Goal: Information Seeking & Learning: Learn about a topic

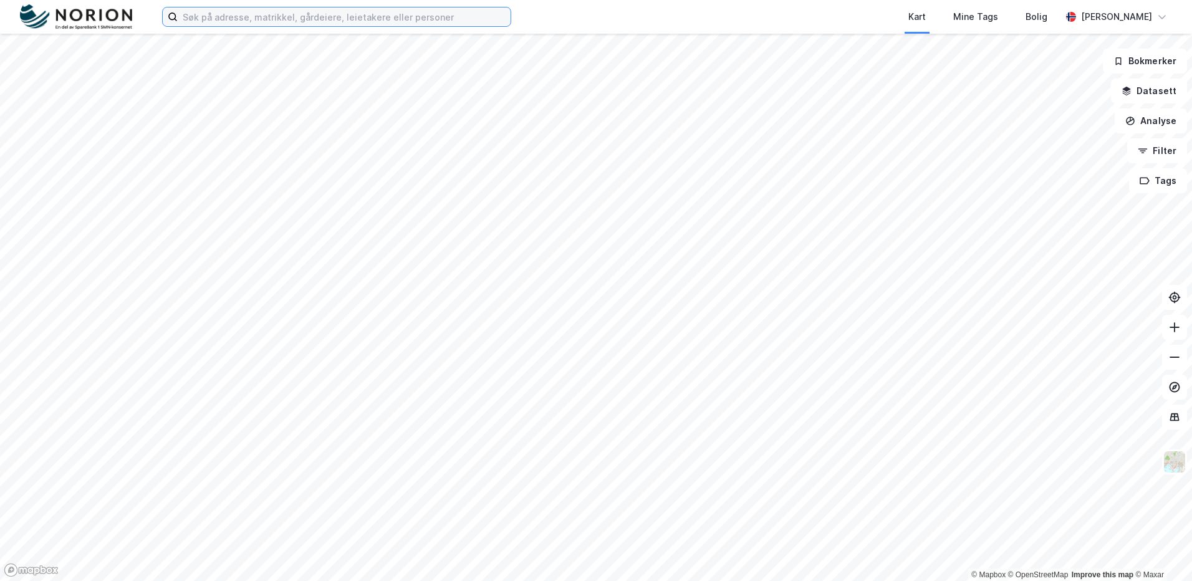
click at [249, 22] on input at bounding box center [344, 16] width 333 height 19
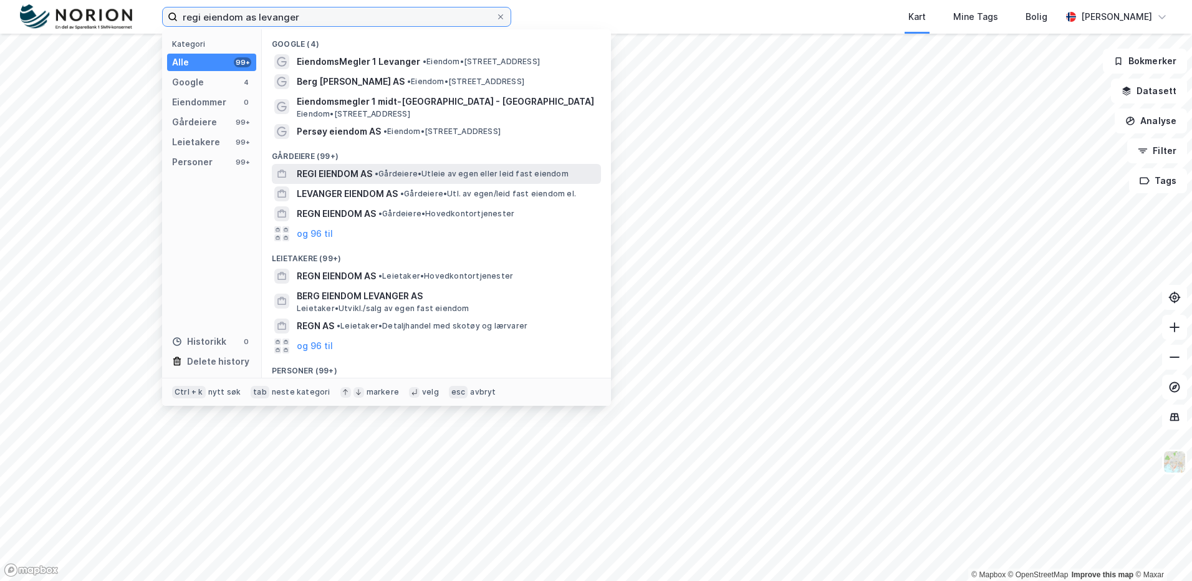
type input "regi eiendom as levanger"
click at [395, 171] on span "• Gårdeiere • Utleie av egen eller leid fast eiendom" at bounding box center [472, 174] width 194 height 10
